Goal: Task Accomplishment & Management: Manage account settings

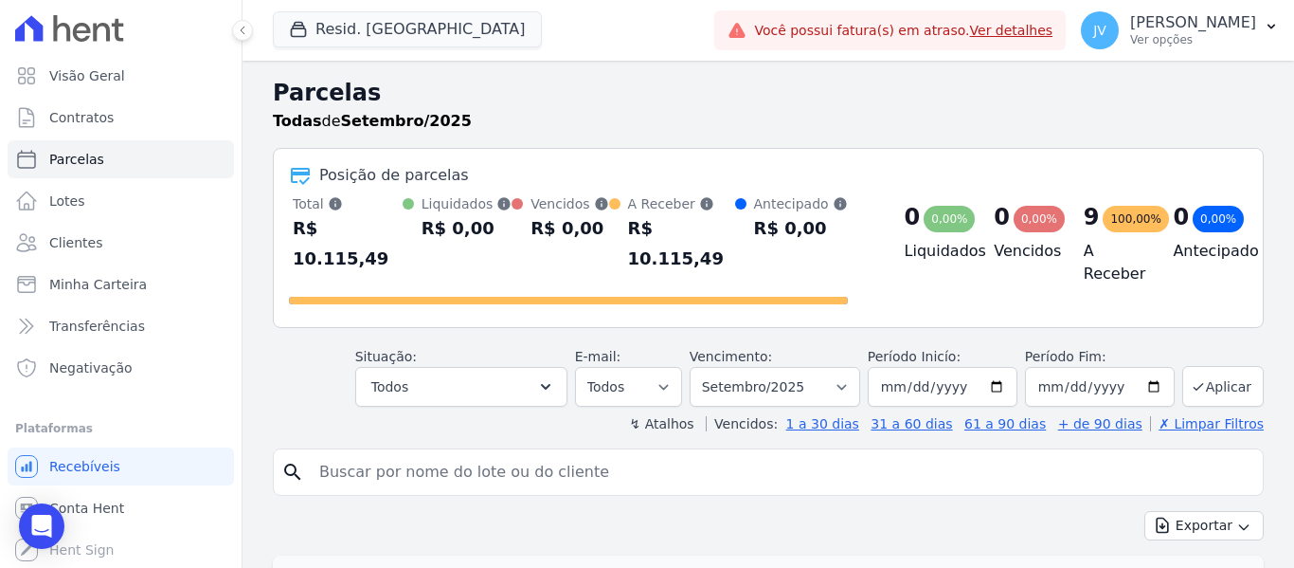
select select
click at [532, 454] on input "search" at bounding box center [781, 472] width 947 height 38
click at [404, 18] on button "Resid. [GEOGRAPHIC_DATA]" at bounding box center [407, 29] width 269 height 36
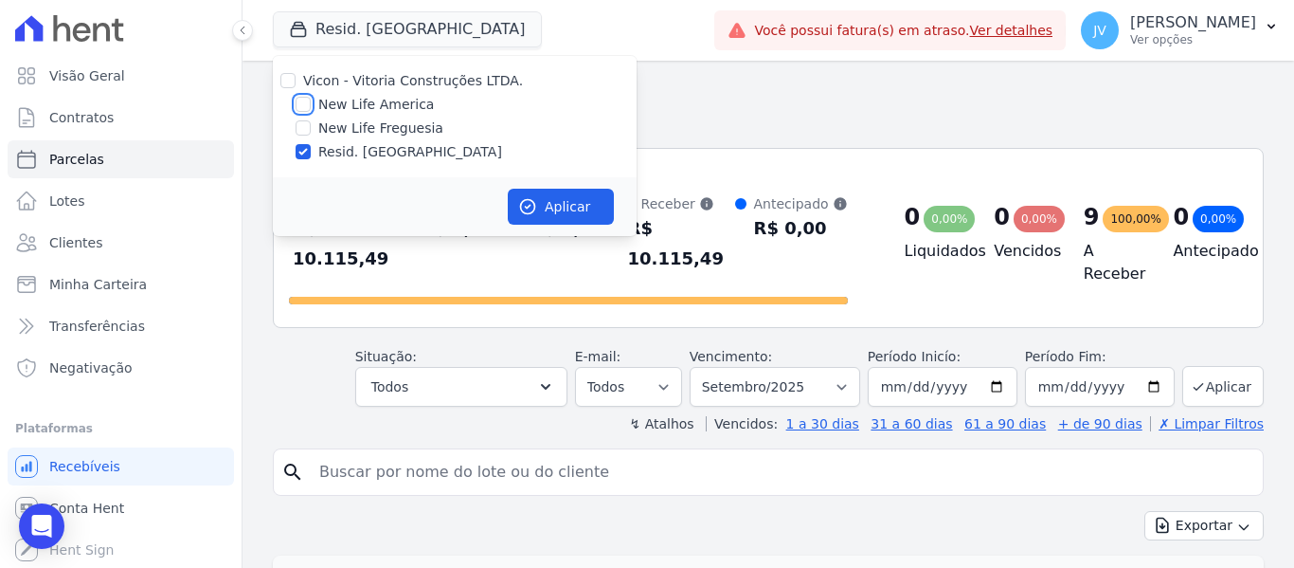
click at [299, 101] on input "New Life America" at bounding box center [303, 104] width 15 height 15
checkbox input "true"
click at [299, 158] on input "Resid. [GEOGRAPHIC_DATA]" at bounding box center [303, 151] width 15 height 15
checkbox input "false"
click at [586, 211] on button "Aplicar" at bounding box center [561, 207] width 106 height 36
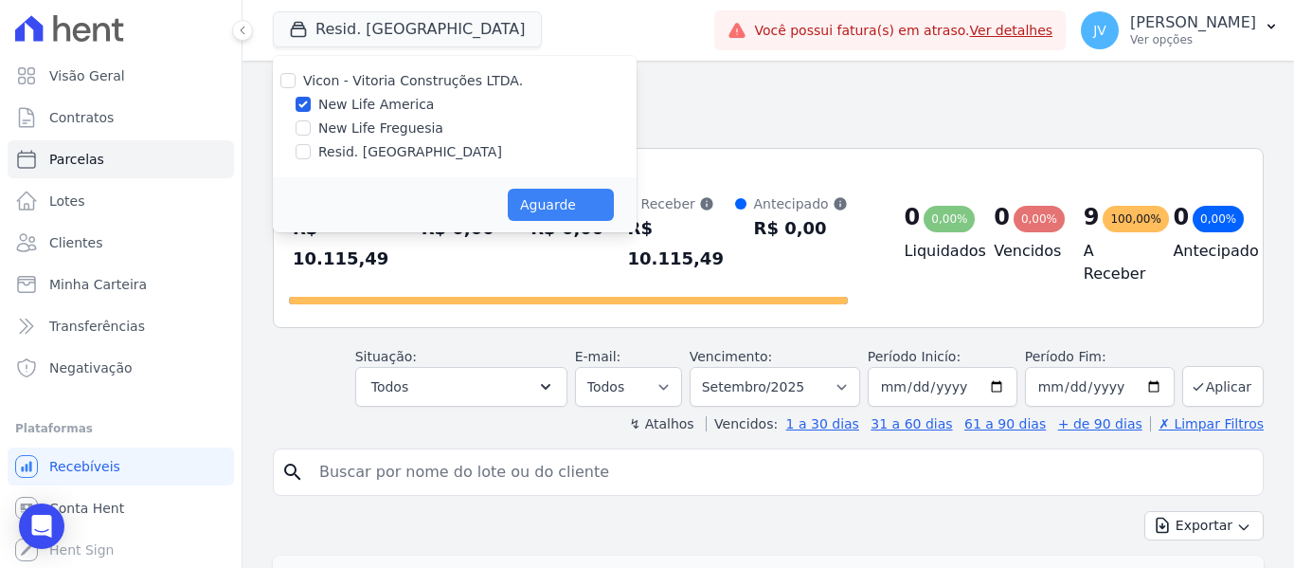
select select
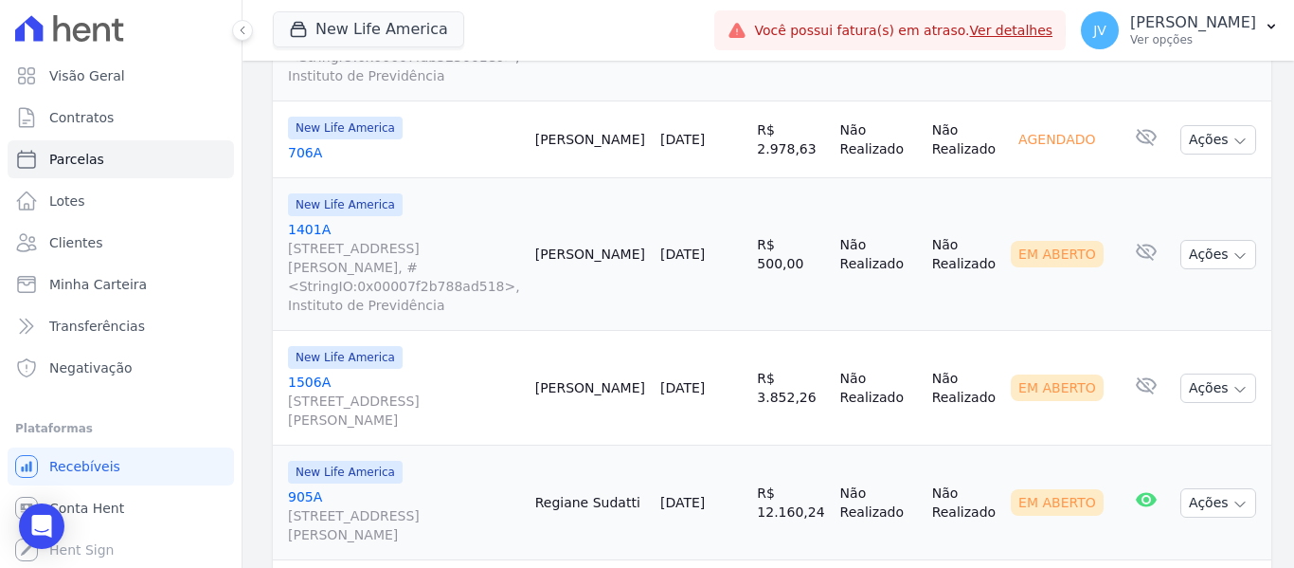
scroll to position [2274, 0]
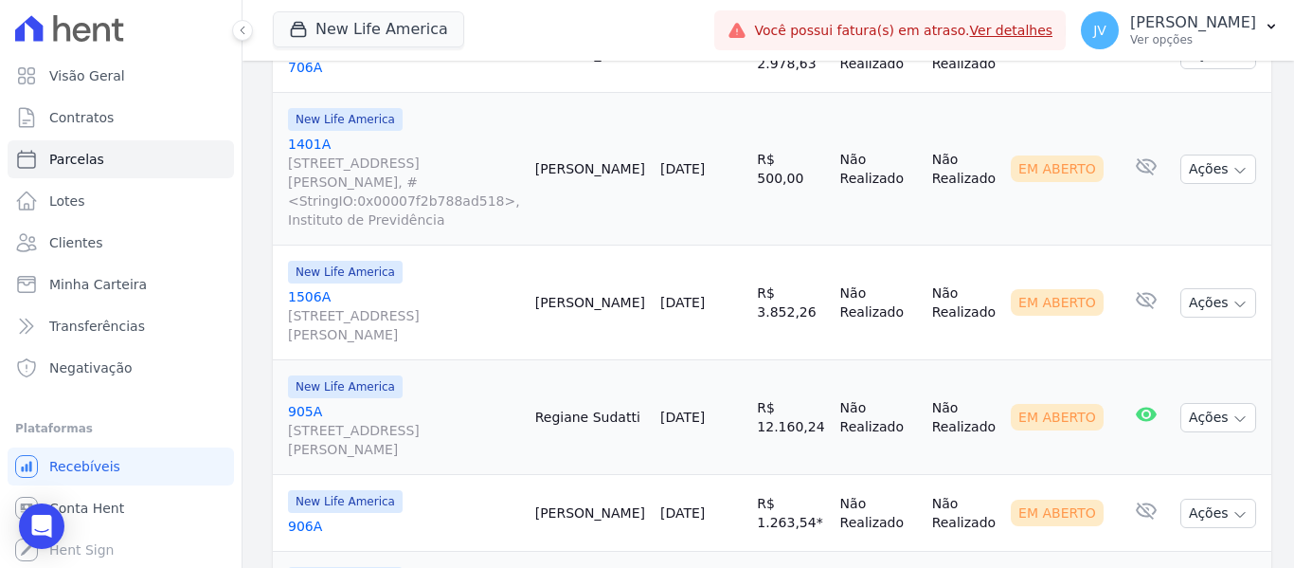
click at [676, 409] on link "[DATE]" at bounding box center [682, 416] width 45 height 15
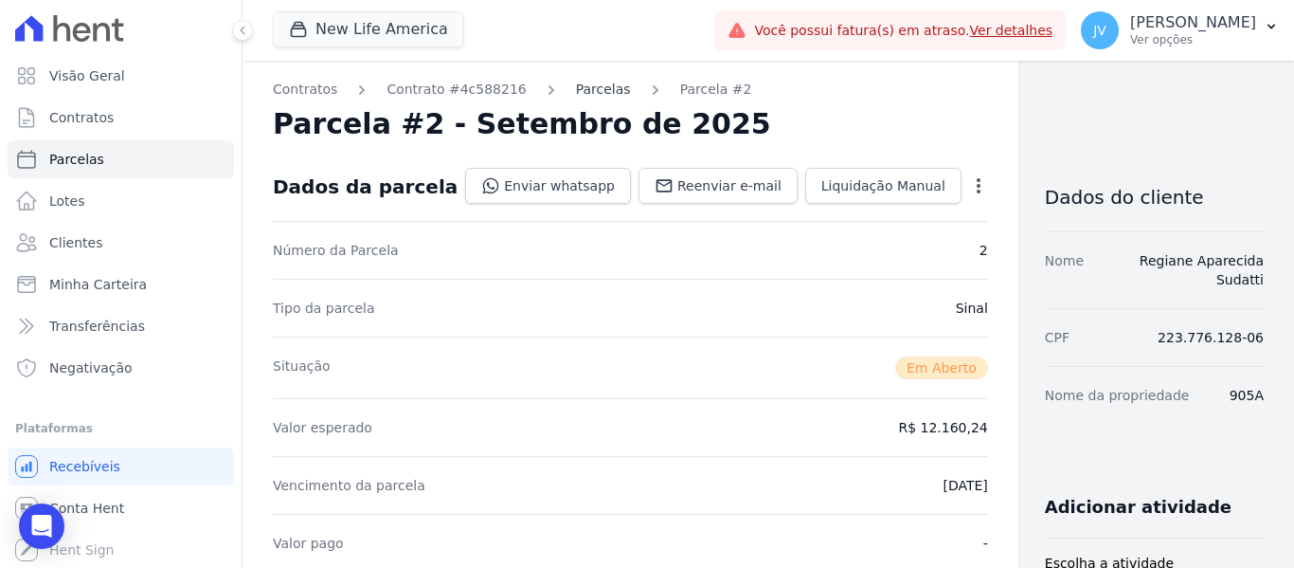
click at [577, 93] on link "Parcelas" at bounding box center [603, 90] width 55 height 20
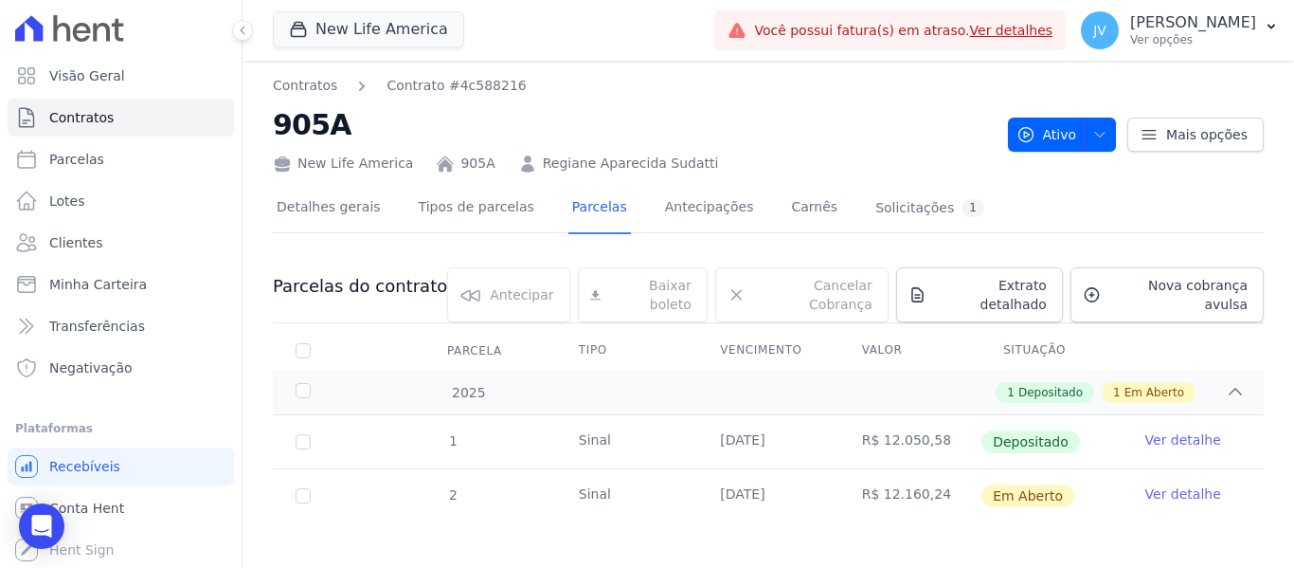
click at [1181, 469] on td "Ver detalhe" at bounding box center [1193, 495] width 141 height 53
click at [1182, 484] on link "Ver detalhe" at bounding box center [1184, 493] width 76 height 19
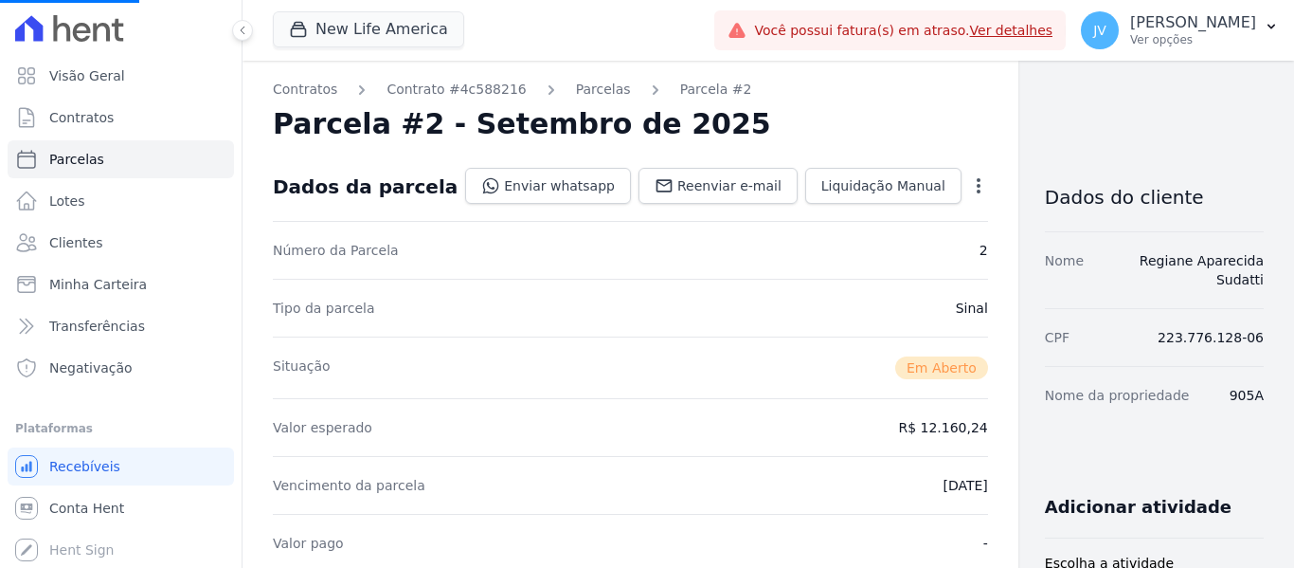
click at [962, 172] on div "Open options Alterar Cancelar Cobrança Cancelar boleto Você está prestes a canc…" at bounding box center [975, 187] width 27 height 32
click at [977, 179] on icon "button" at bounding box center [979, 185] width 4 height 15
click at [969, 180] on icon "button" at bounding box center [978, 185] width 19 height 19
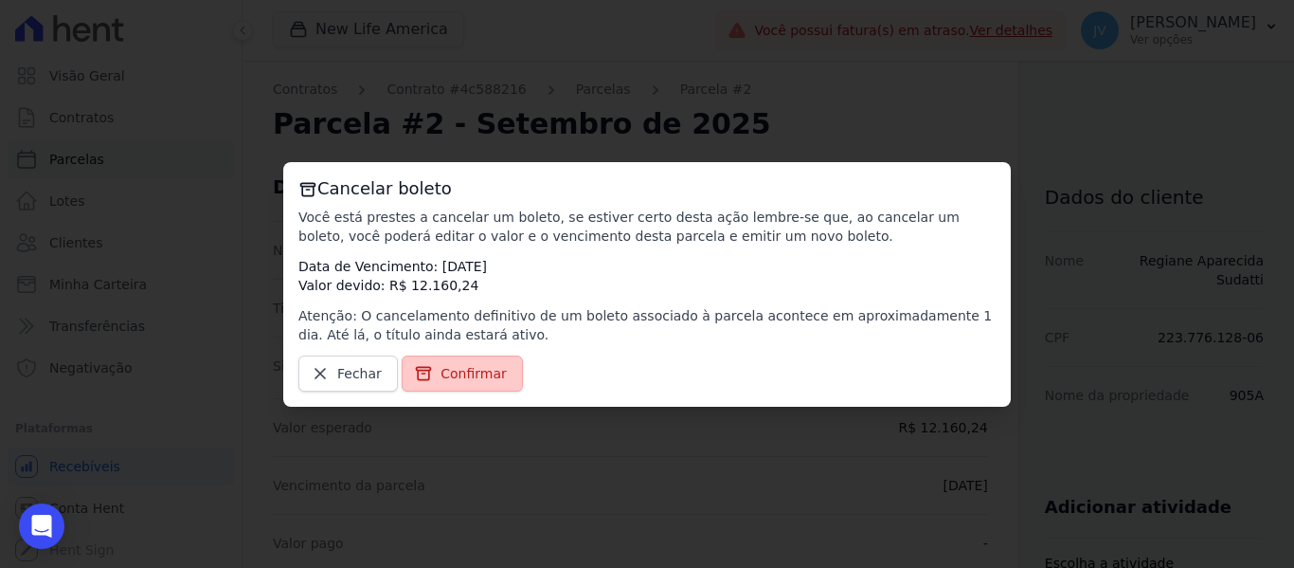
click at [481, 375] on span "Confirmar" at bounding box center [474, 373] width 66 height 19
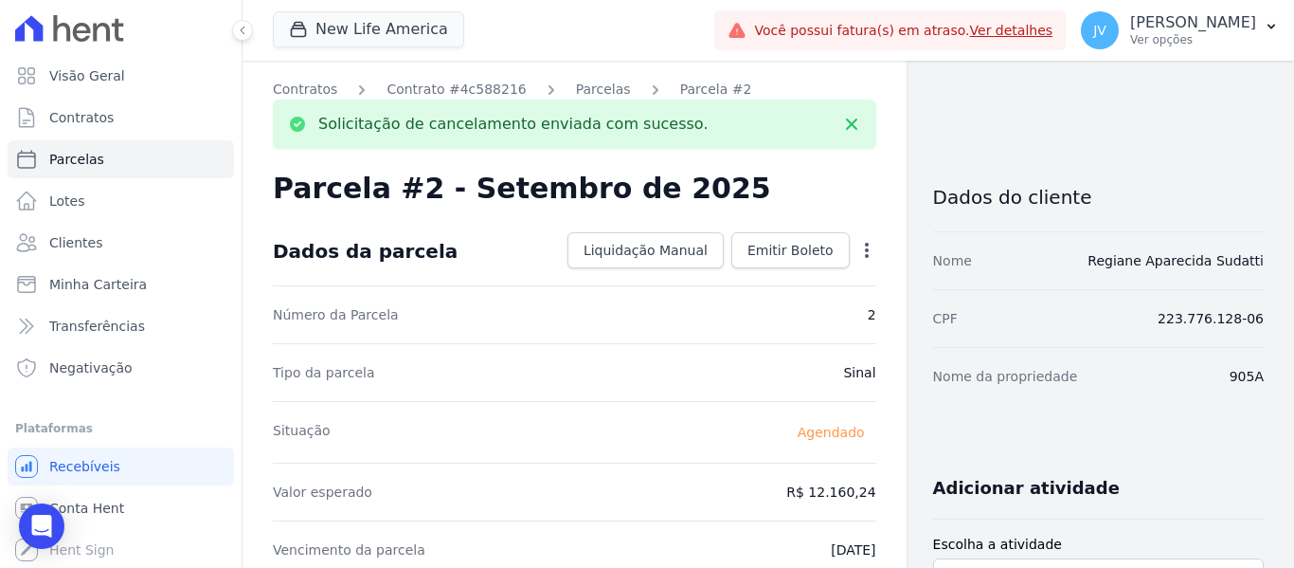
click at [863, 246] on icon "button" at bounding box center [866, 250] width 19 height 19
click at [752, 271] on link "Alterar" at bounding box center [785, 276] width 167 height 34
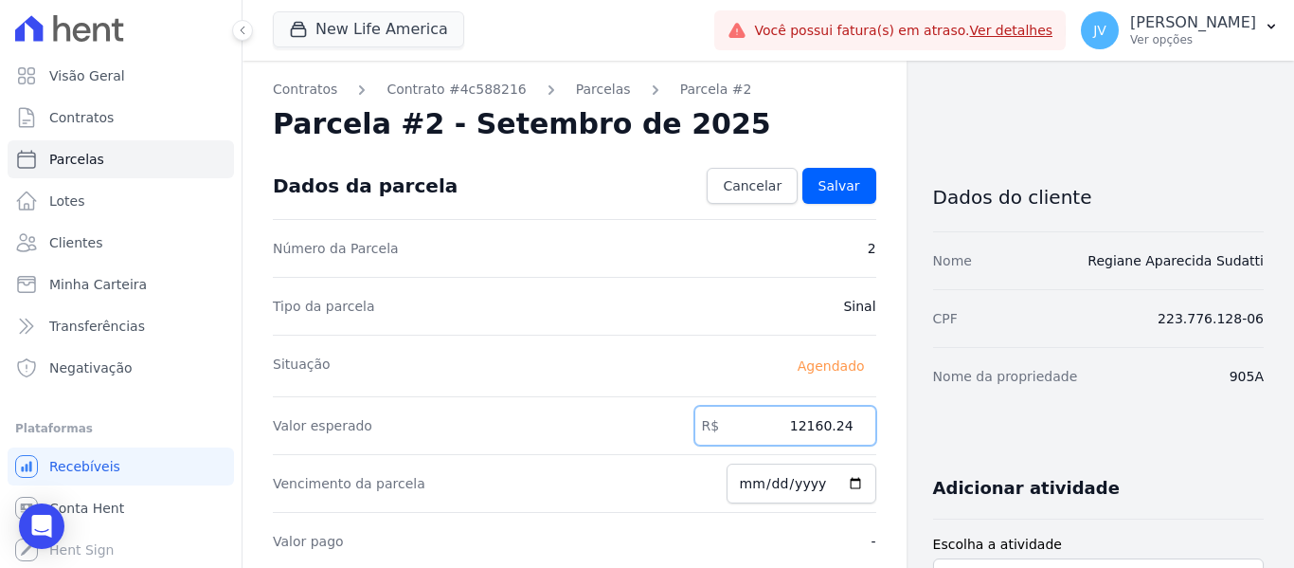
drag, startPoint x: 769, startPoint y: 425, endPoint x: 880, endPoint y: 425, distance: 110.9
paste input "1.88542"
click at [812, 426] on input "11.88542" at bounding box center [786, 426] width 182 height 40
type input "11885.42"
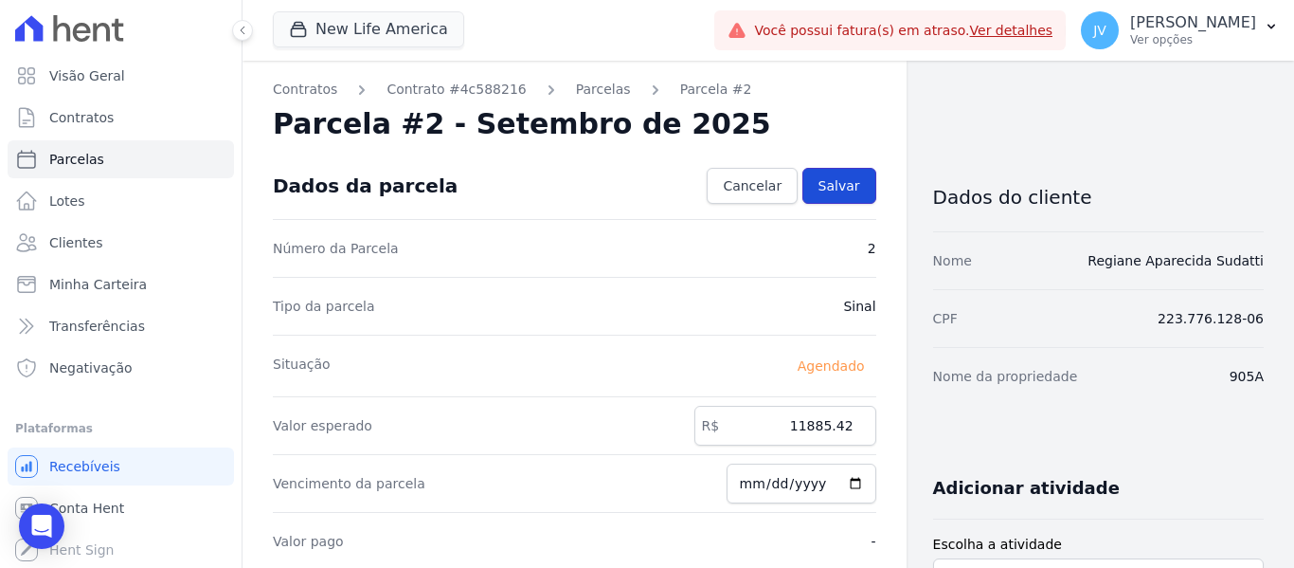
click at [824, 181] on span "Salvar" at bounding box center [840, 185] width 42 height 19
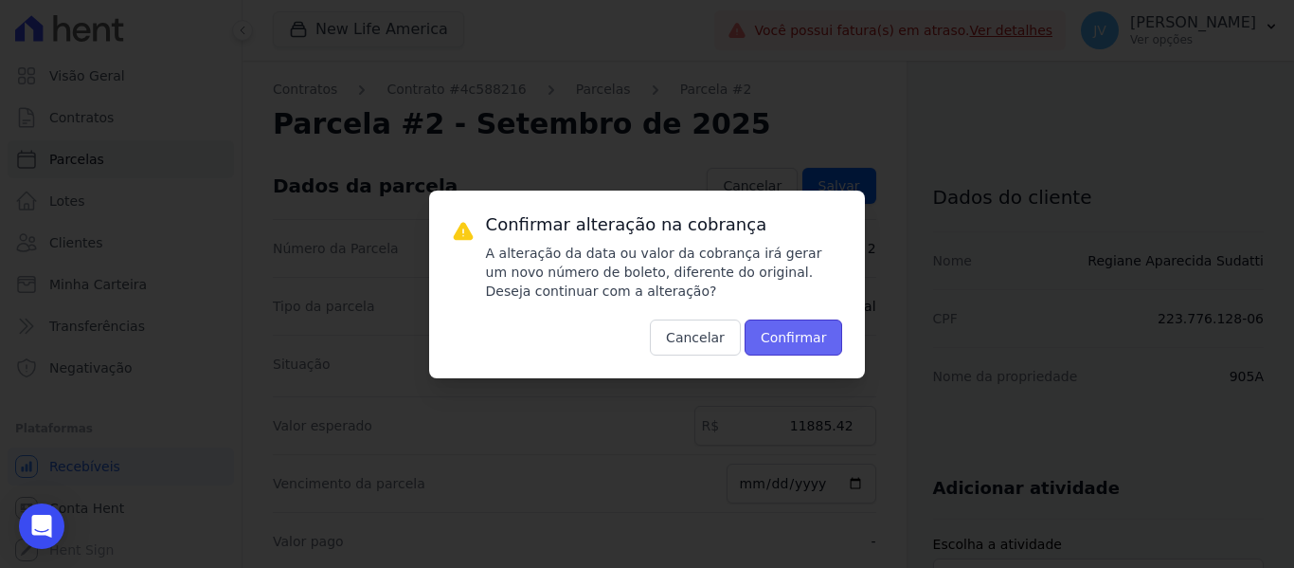
click at [817, 321] on button "Confirmar" at bounding box center [794, 337] width 99 height 36
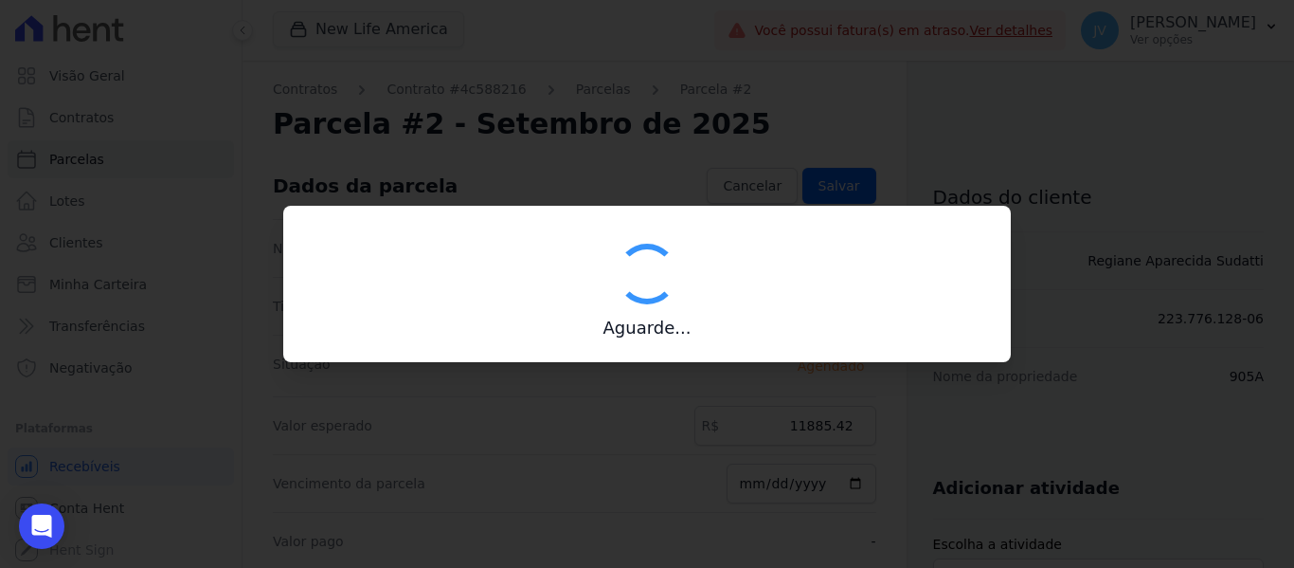
click at [817, 327] on h3 "Aguarde..." at bounding box center [647, 327] width 682 height 23
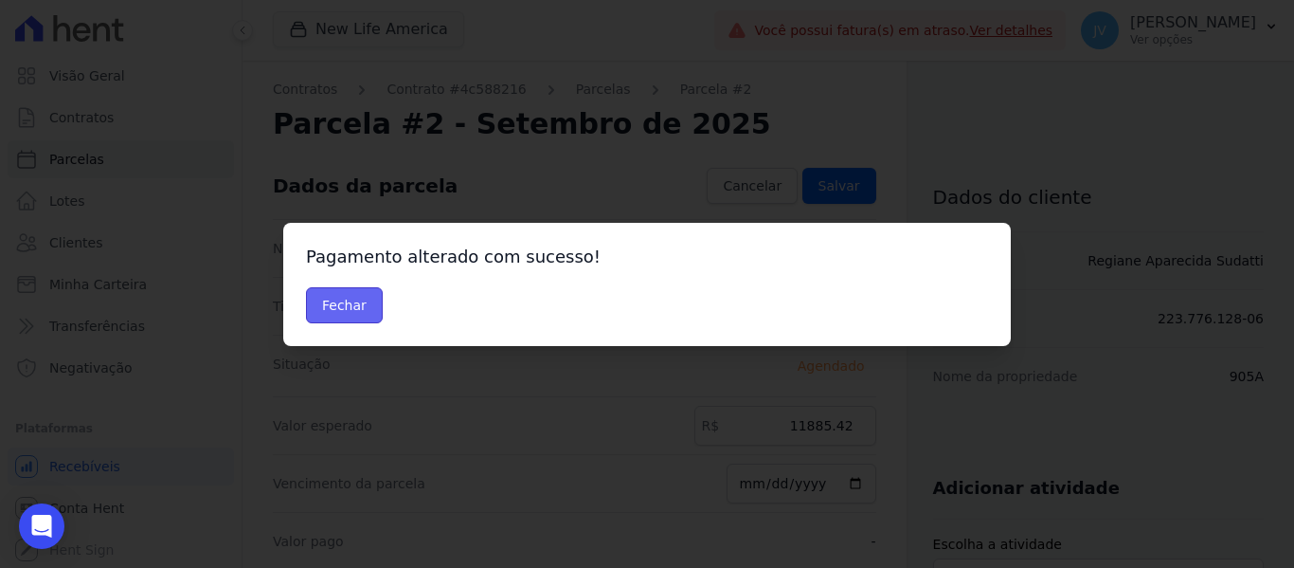
click at [368, 287] on button "Fechar" at bounding box center [344, 305] width 77 height 36
click at [364, 302] on button "Fechar" at bounding box center [344, 305] width 77 height 36
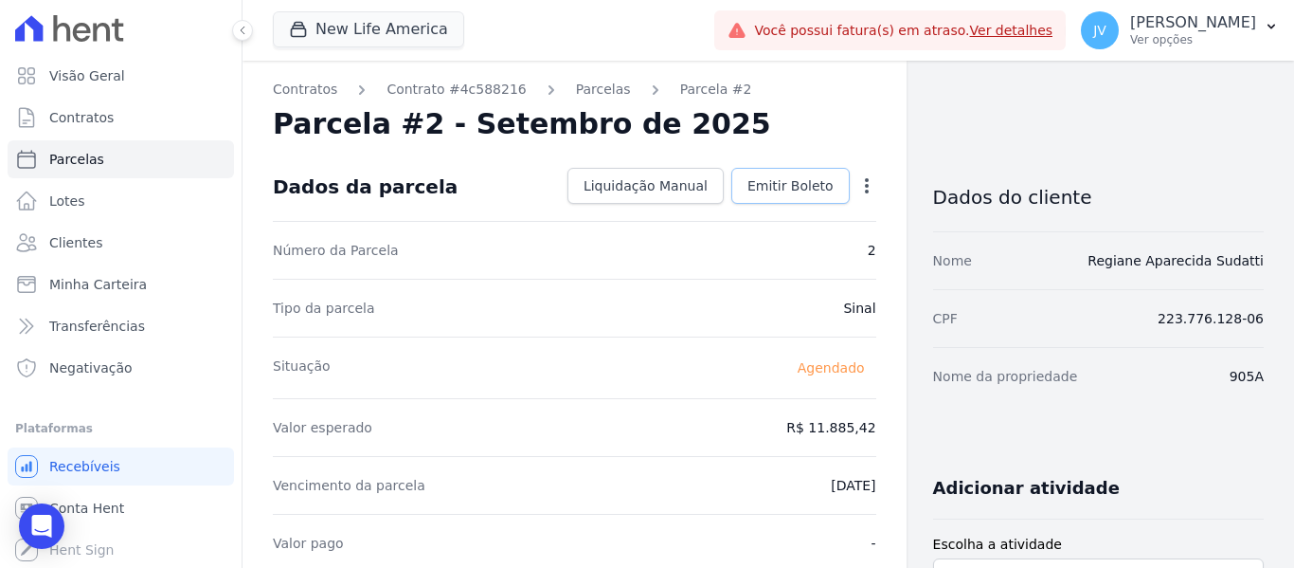
click at [775, 189] on span "Emitir Boleto" at bounding box center [791, 185] width 86 height 19
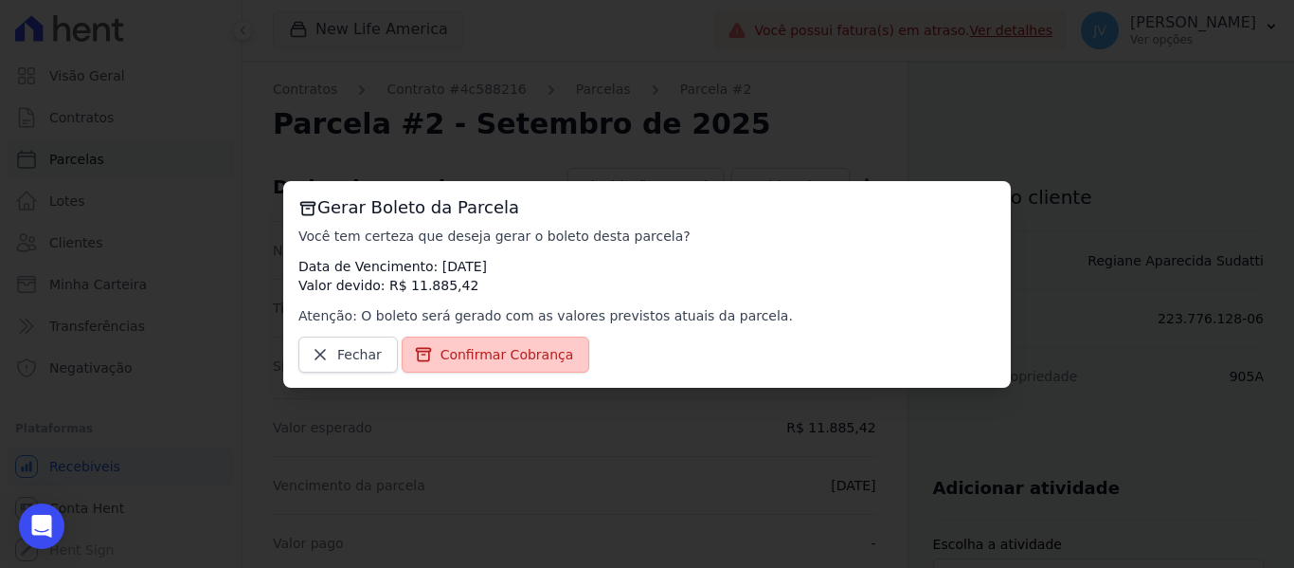
click at [514, 352] on span "Confirmar Cobrança" at bounding box center [508, 354] width 134 height 19
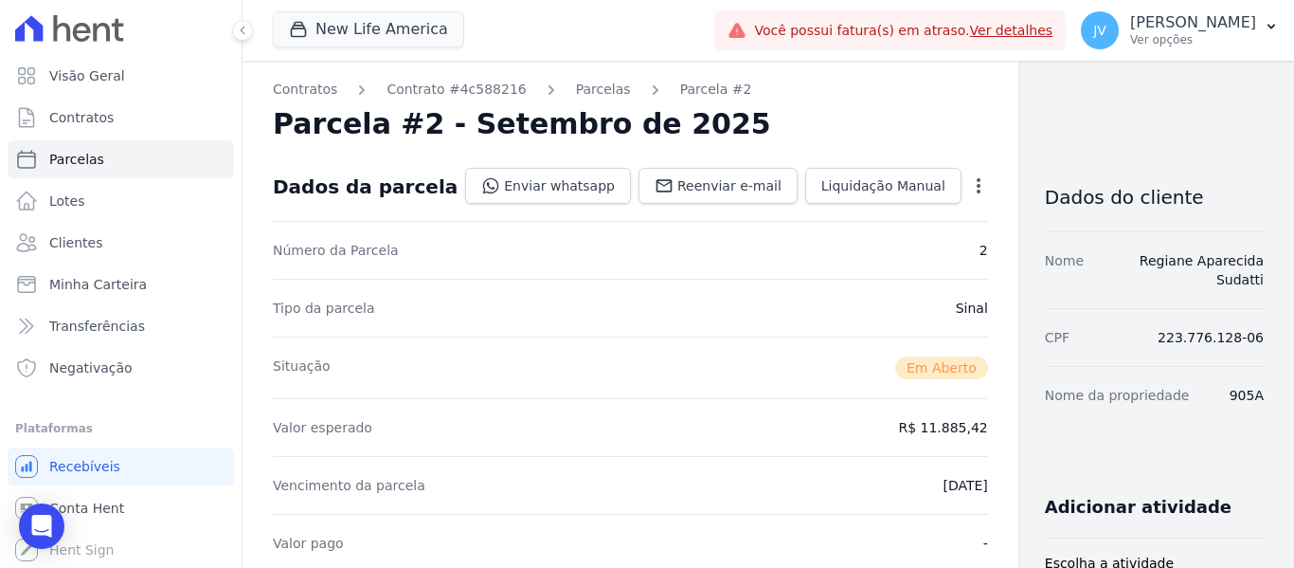
click at [969, 182] on icon "button" at bounding box center [978, 185] width 19 height 19
click at [898, 135] on div "Parcela #2 - Setembro de 2025" at bounding box center [630, 124] width 715 height 34
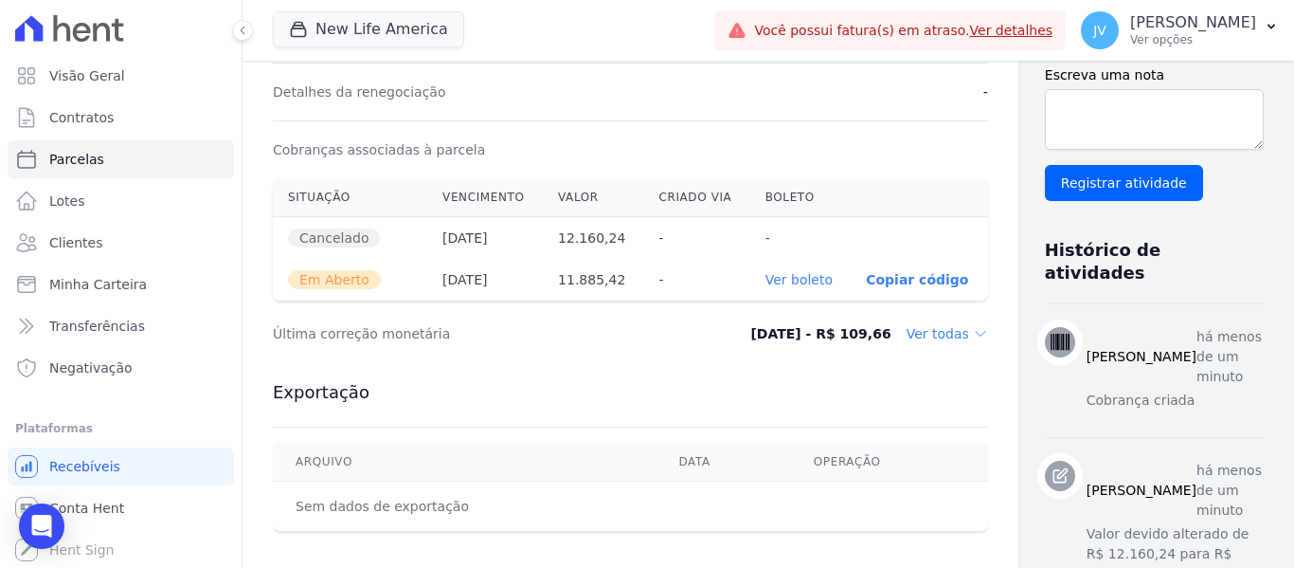
scroll to position [568, 0]
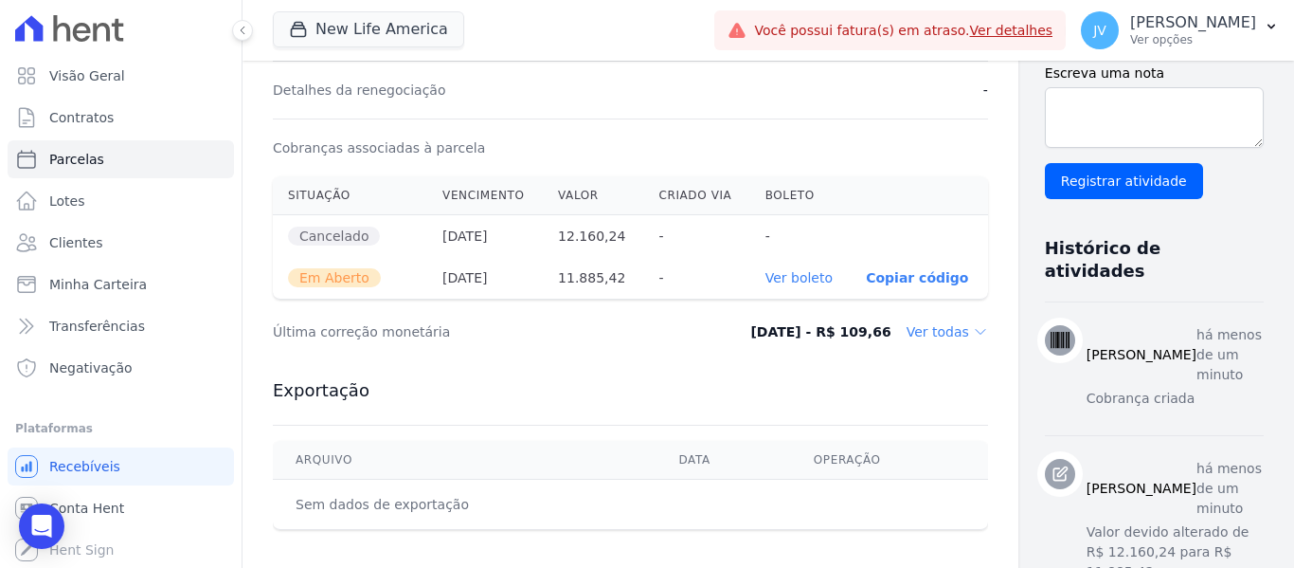
click at [766, 284] on link "Ver boleto" at bounding box center [799, 277] width 67 height 15
